Goal: Browse casually: Explore the website without a specific task or goal

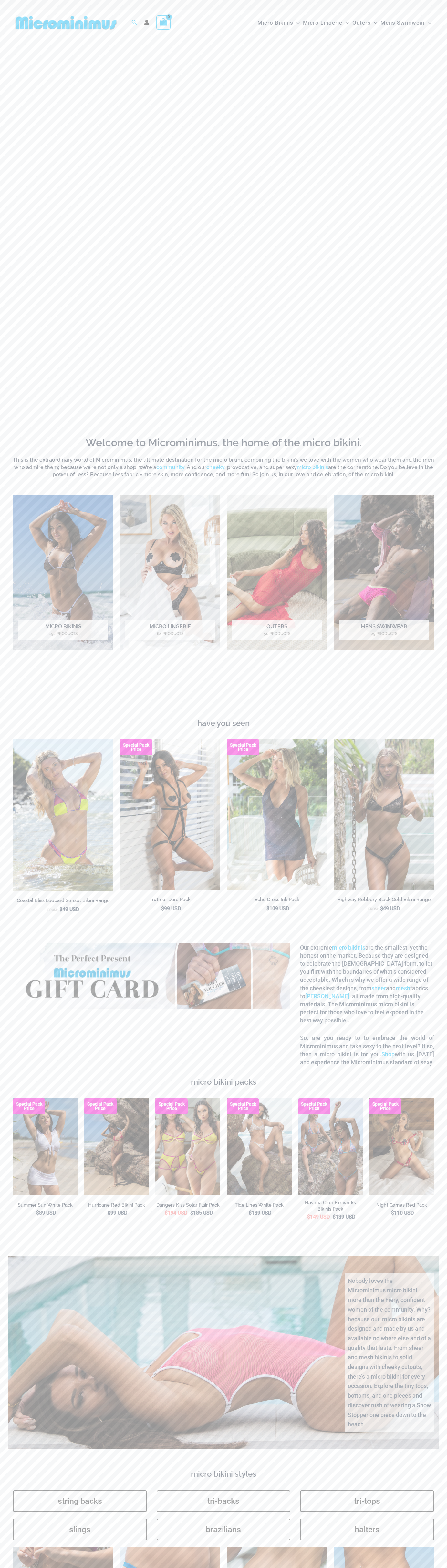
click at [0, 0] on img at bounding box center [0, 0] width 0 height 0
click at [0, 0] on icon "button" at bounding box center [0, 0] width 0 height 0
click at [224, 198] on img at bounding box center [223, 126] width 423 height 144
click at [128, 20] on form "Search for: Search" at bounding box center [136, 23] width 21 height 19
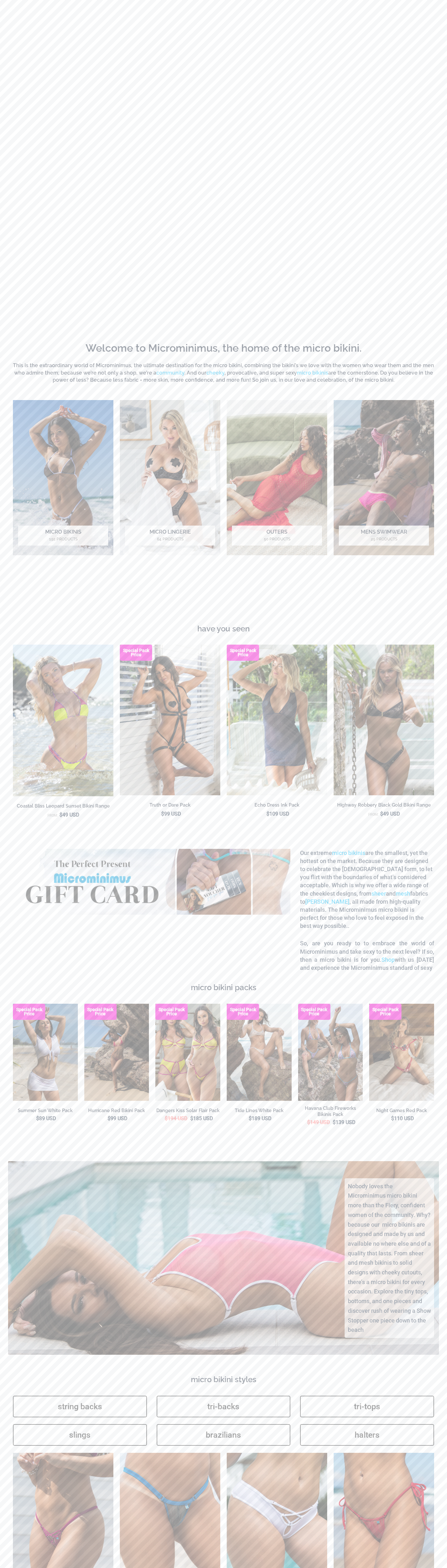
click at [327, 1567] on html "Skip to content Search for: Search Search Micro Bikinis Menu Toggle Sexy Bikini…" at bounding box center [224, 1290] width 447 height 2770
click at [28, 383] on h6 "This is the extraordinary world of Microminimus, the ultimate destination for t…" at bounding box center [223, 373] width 421 height 22
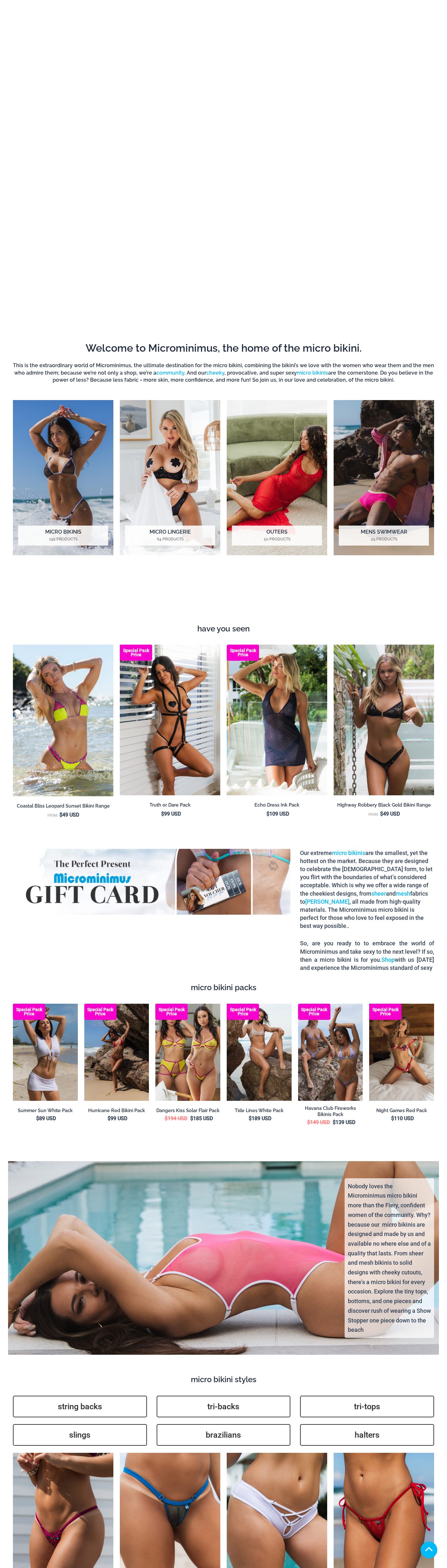
scroll to position [1372, 0]
